Goal: Find specific page/section: Find specific page/section

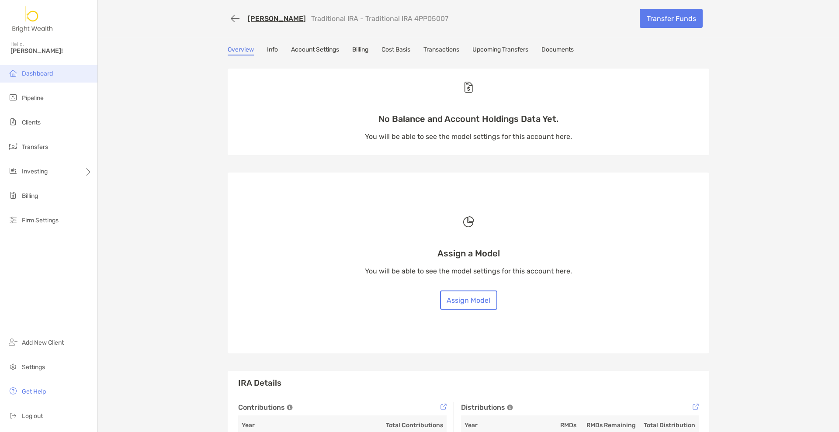
click at [35, 72] on span "Dashboard" at bounding box center [37, 73] width 31 height 7
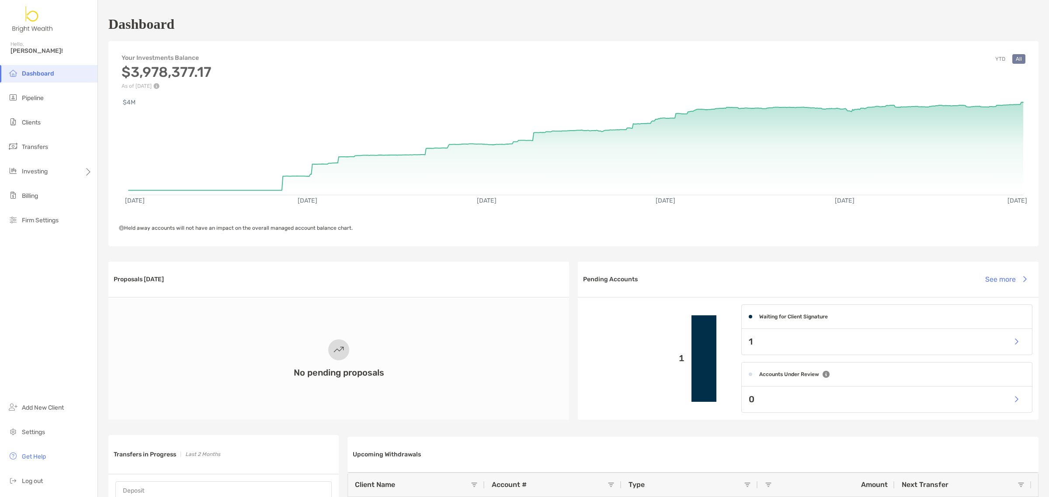
drag, startPoint x: 26, startPoint y: 101, endPoint x: 519, endPoint y: 57, distance: 494.5
click at [26, 101] on li "Pipeline" at bounding box center [48, 98] width 97 height 17
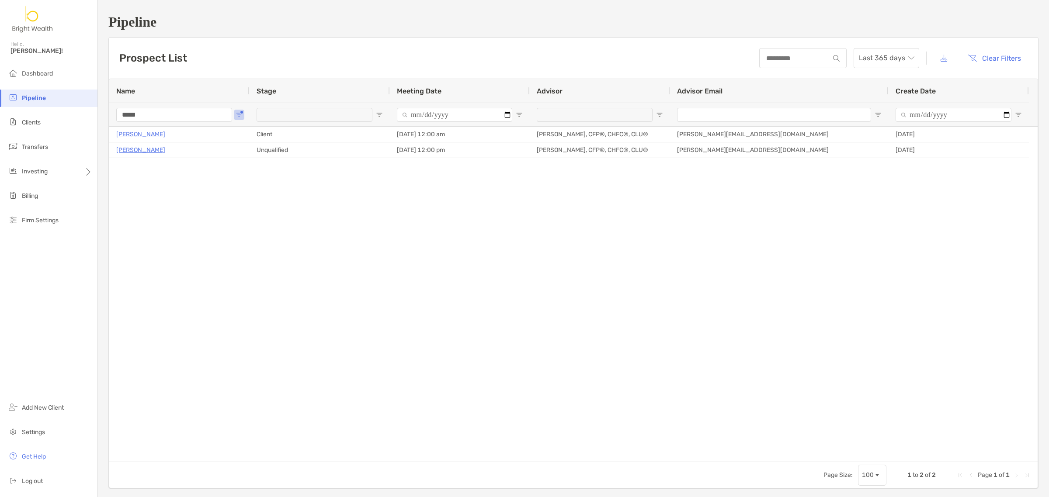
drag, startPoint x: 193, startPoint y: 118, endPoint x: 67, endPoint y: 99, distance: 127.7
click at [101, 112] on div "Pipeline Prospect List Last 365 days Clear Filters 1 to 2 of 2. Page 1 of 1 Nam…" at bounding box center [573, 251] width 951 height 503
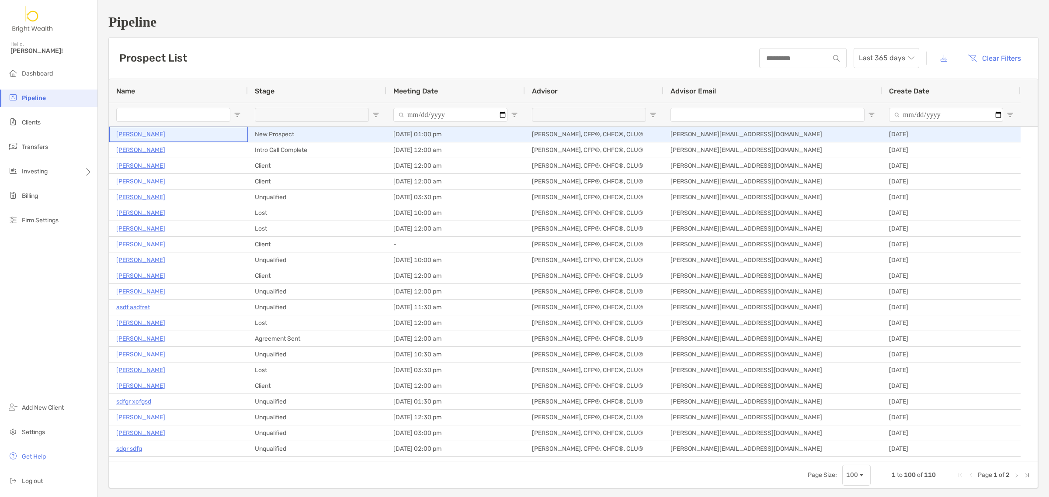
click at [145, 135] on p "[PERSON_NAME]" at bounding box center [140, 134] width 49 height 11
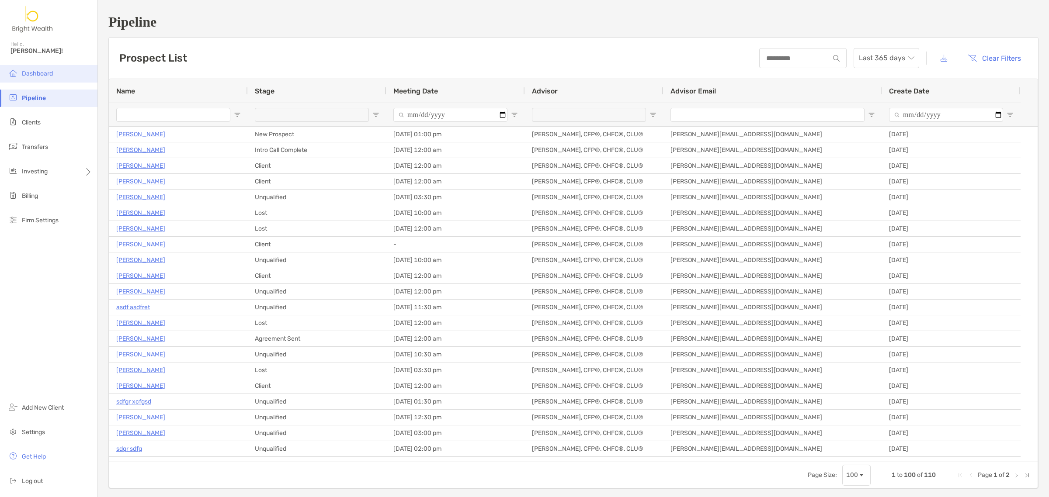
click at [42, 79] on li "Dashboard" at bounding box center [48, 73] width 97 height 17
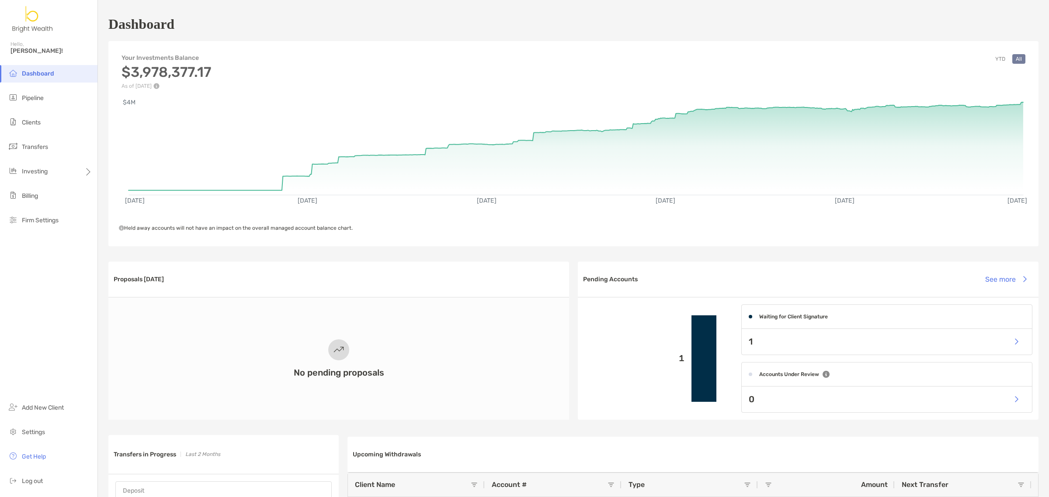
click at [839, 59] on button "YTD" at bounding box center [1000, 59] width 17 height 10
